Goal: Navigation & Orientation: Find specific page/section

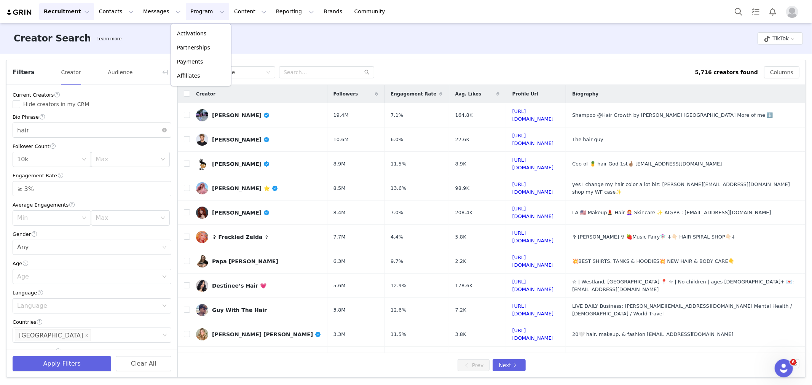
scroll to position [86, 0]
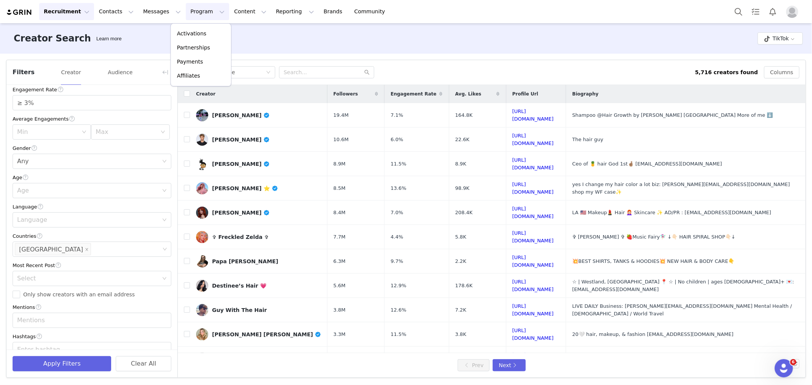
drag, startPoint x: 0, startPoint y: 0, endPoint x: 193, endPoint y: 10, distance: 193.3
click at [193, 10] on button "Program Program" at bounding box center [207, 11] width 43 height 17
click at [156, 12] on button "Messages Messages" at bounding box center [162, 11] width 47 height 17
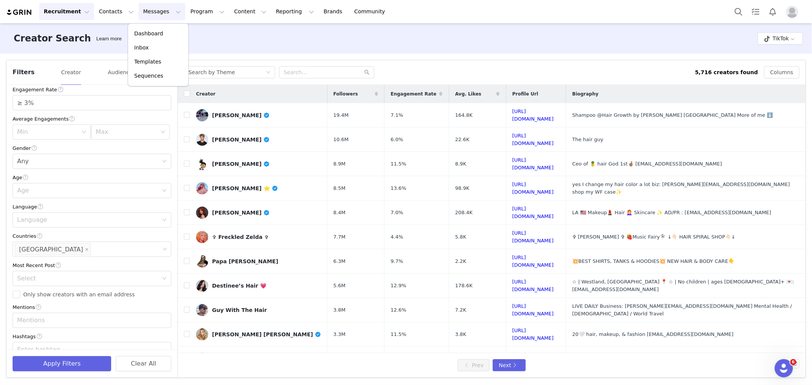
click at [156, 12] on button "Messages Messages" at bounding box center [162, 11] width 47 height 17
click at [114, 13] on button "Contacts Contacts" at bounding box center [116, 11] width 44 height 17
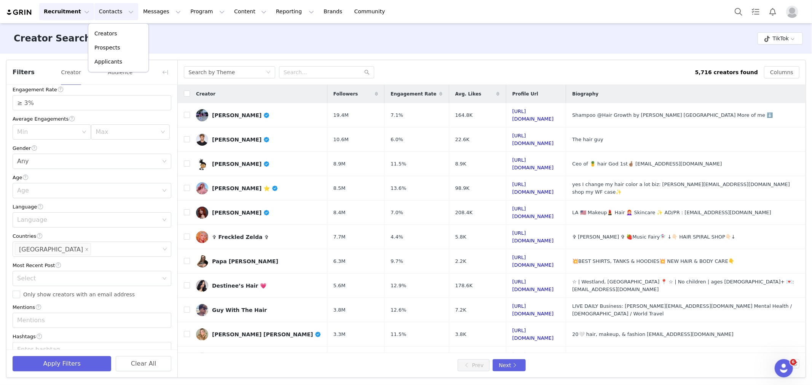
click at [114, 13] on button "Contacts Contacts" at bounding box center [116, 11] width 44 height 17
click at [186, 12] on button "Program Program" at bounding box center [207, 11] width 43 height 17
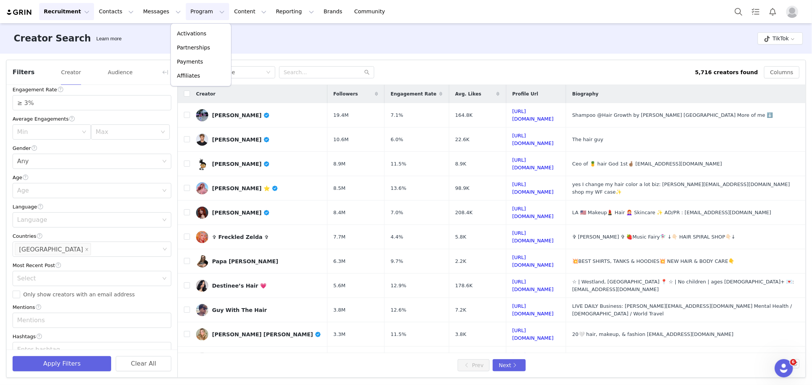
click at [186, 12] on button "Program Program" at bounding box center [207, 11] width 43 height 17
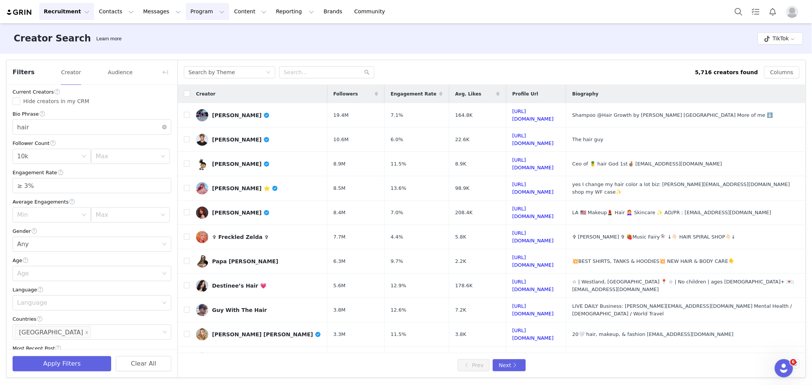
scroll to position [0, 0]
click at [203, 9] on button "Program Program" at bounding box center [207, 11] width 43 height 17
click at [59, 5] on button "Recruitment Recruitment" at bounding box center [66, 11] width 55 height 17
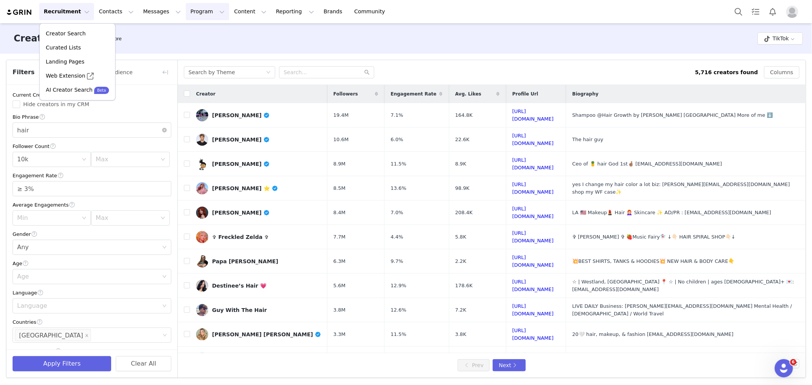
click at [187, 13] on button "Program Program" at bounding box center [207, 11] width 43 height 17
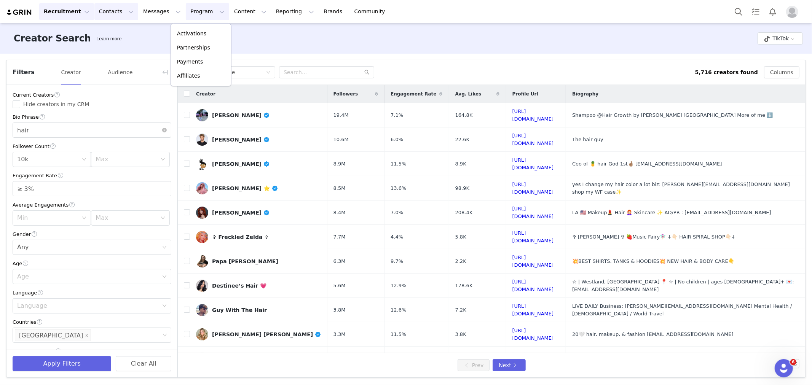
click at [115, 9] on button "Contacts Contacts" at bounding box center [116, 11] width 44 height 17
click at [123, 48] on div "Prospects" at bounding box center [118, 48] width 51 height 8
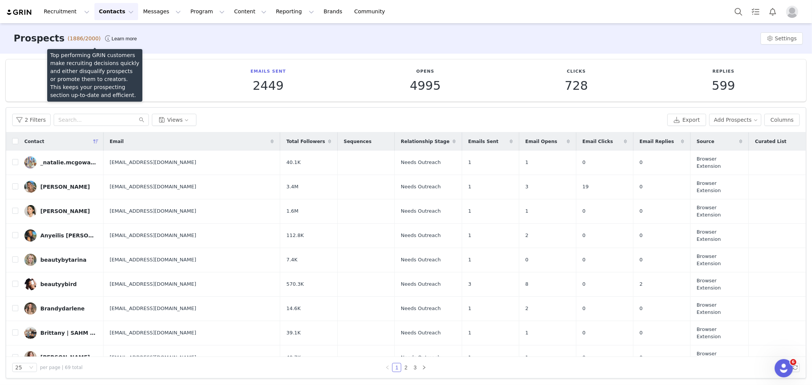
click at [105, 5] on button "Contacts Contacts" at bounding box center [116, 11] width 44 height 17
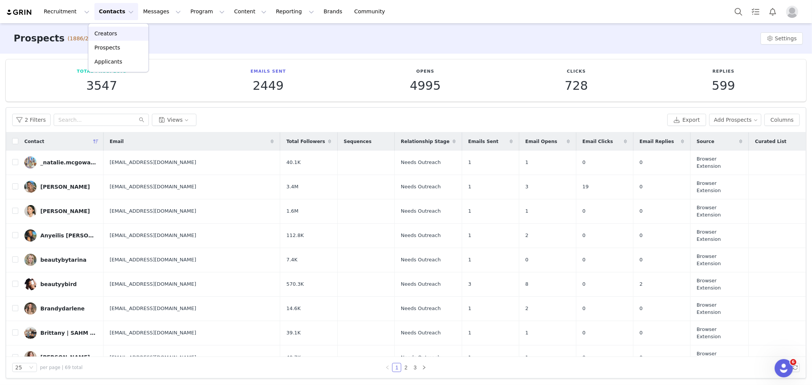
click at [118, 32] on div "Creators" at bounding box center [118, 34] width 51 height 8
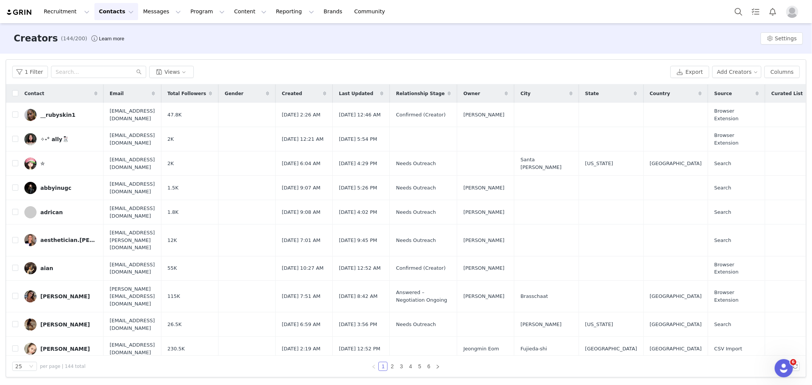
click at [115, 13] on button "Contacts Contacts" at bounding box center [116, 11] width 44 height 17
click at [134, 48] on div "Prospects" at bounding box center [118, 48] width 51 height 8
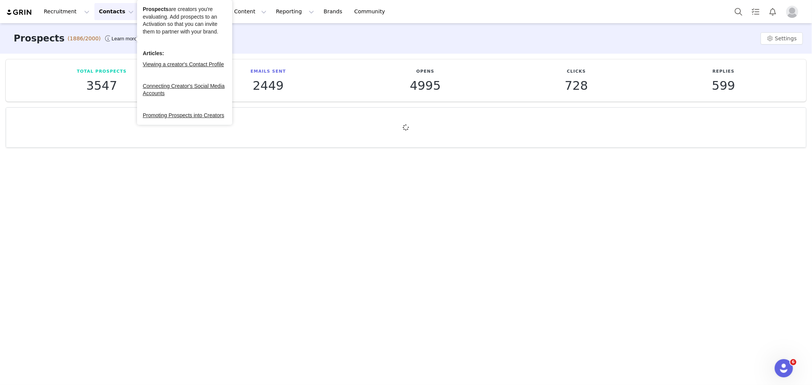
click at [312, 51] on div "Prospects (1886/2000) Learn more Settings" at bounding box center [406, 38] width 812 height 30
click at [262, 31] on div "Prospects (1886/2000) Learn more Settings" at bounding box center [406, 38] width 812 height 30
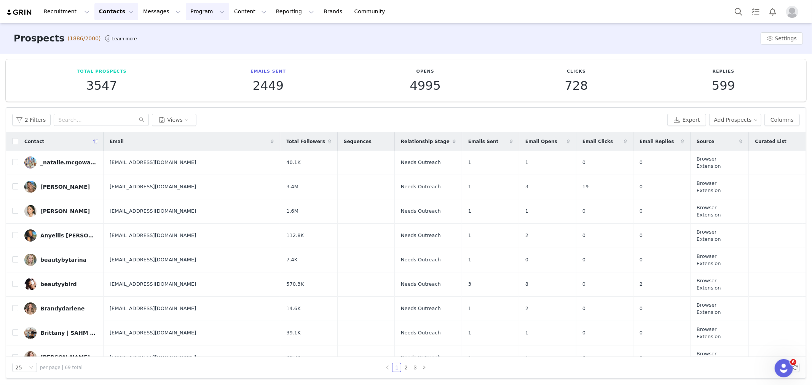
click at [192, 10] on button "Program Program" at bounding box center [207, 11] width 43 height 17
click at [206, 34] on div "Activations" at bounding box center [201, 34] width 51 height 8
